Goal: Navigation & Orientation: Understand site structure

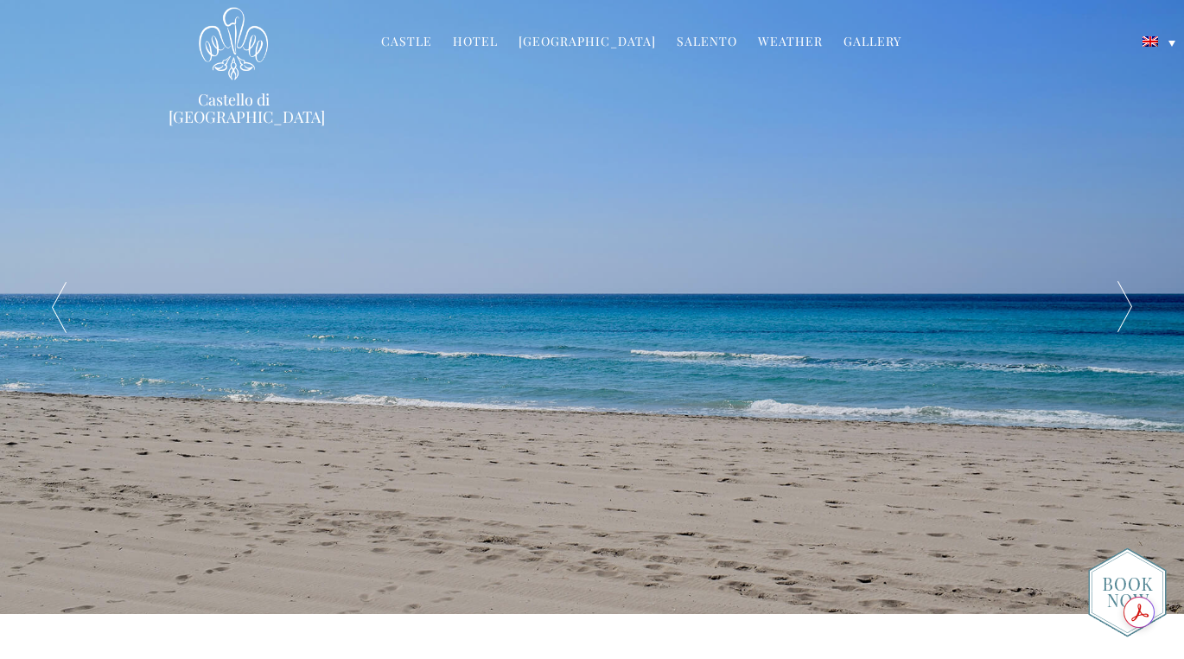
click at [602, 44] on link "[GEOGRAPHIC_DATA]" at bounding box center [587, 43] width 137 height 20
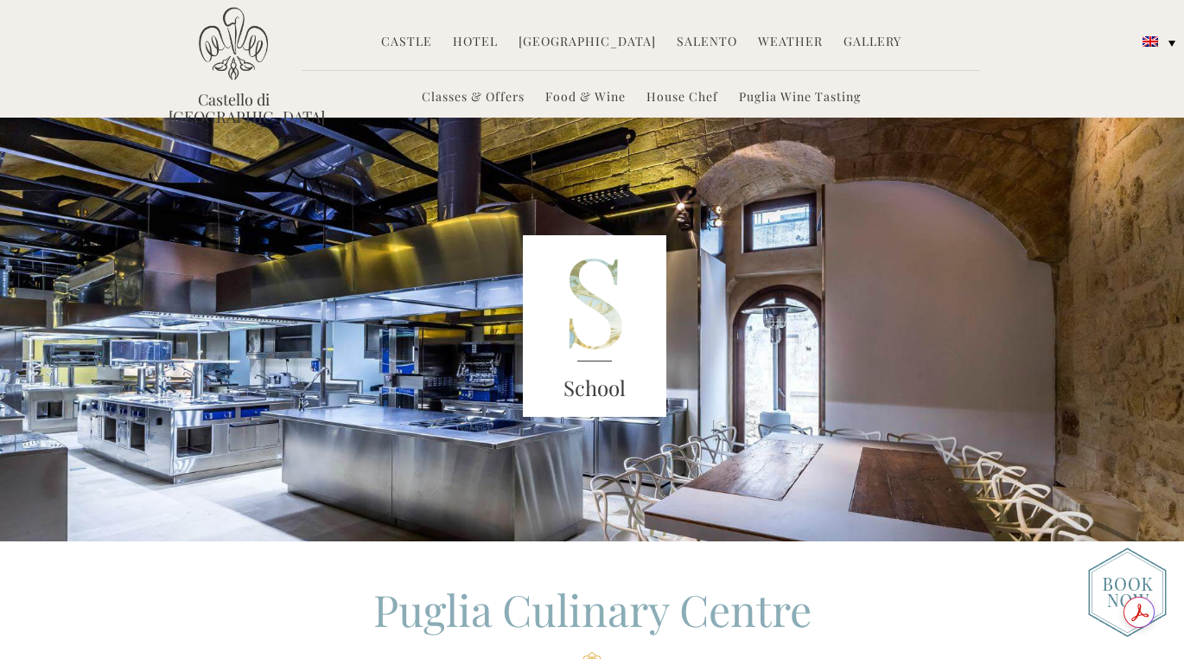
click at [470, 40] on link "Hotel" at bounding box center [475, 43] width 45 height 20
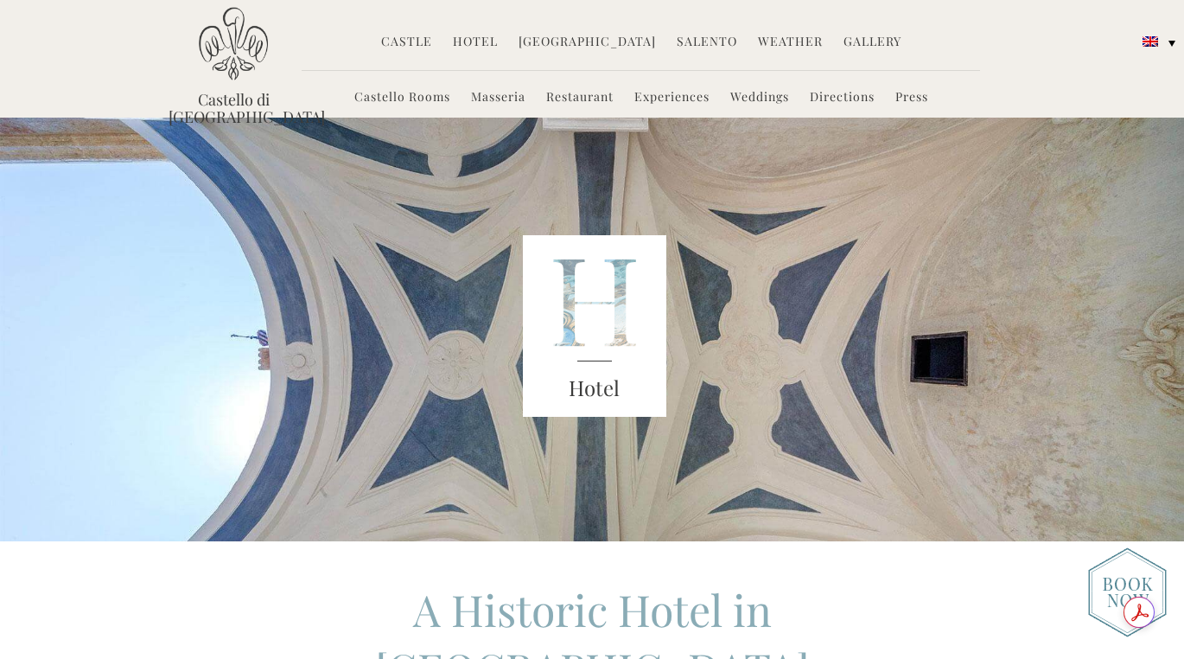
click at [858, 43] on link "Gallery" at bounding box center [873, 43] width 58 height 20
